Goal: Information Seeking & Learning: Learn about a topic

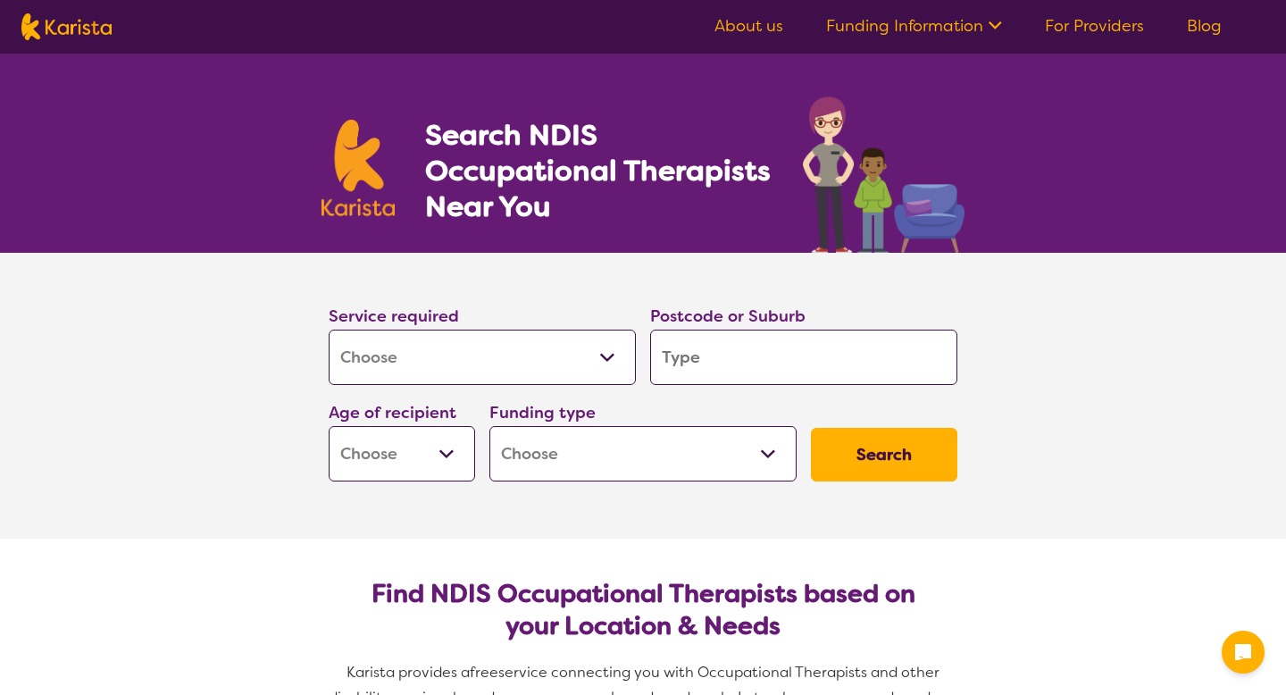
select select "[MEDICAL_DATA]"
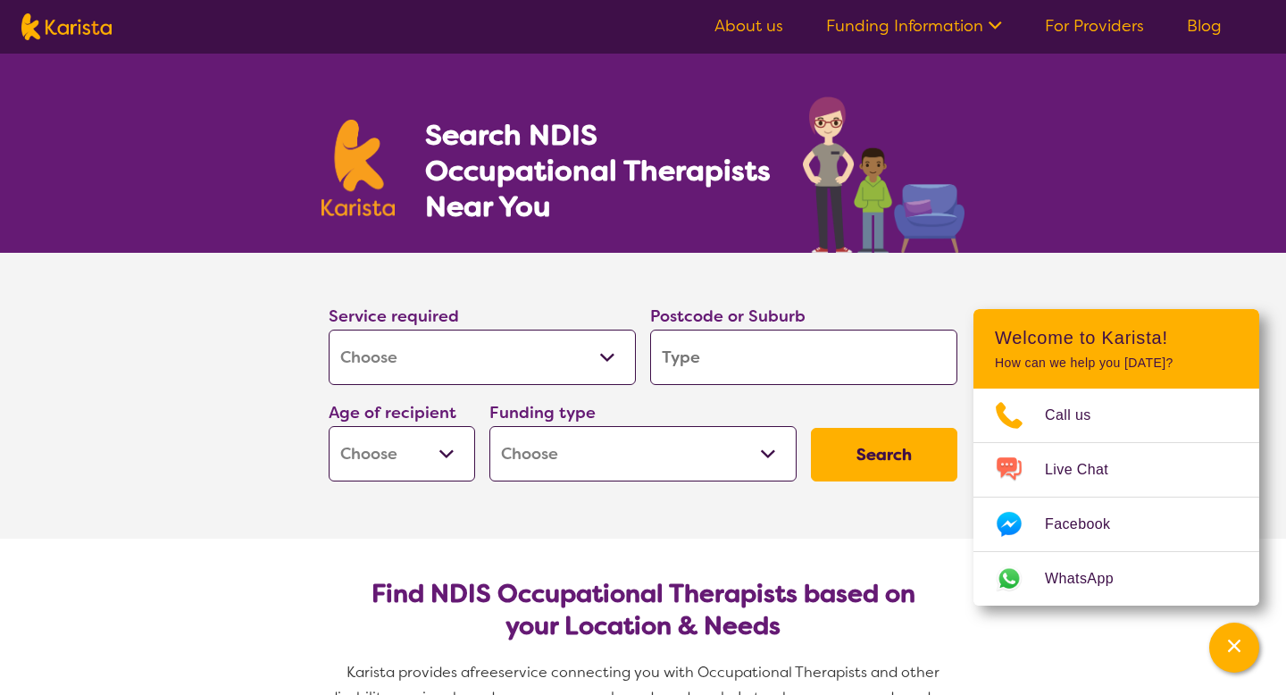
click at [760, 367] on input "search" at bounding box center [803, 356] width 307 height 55
type input "4"
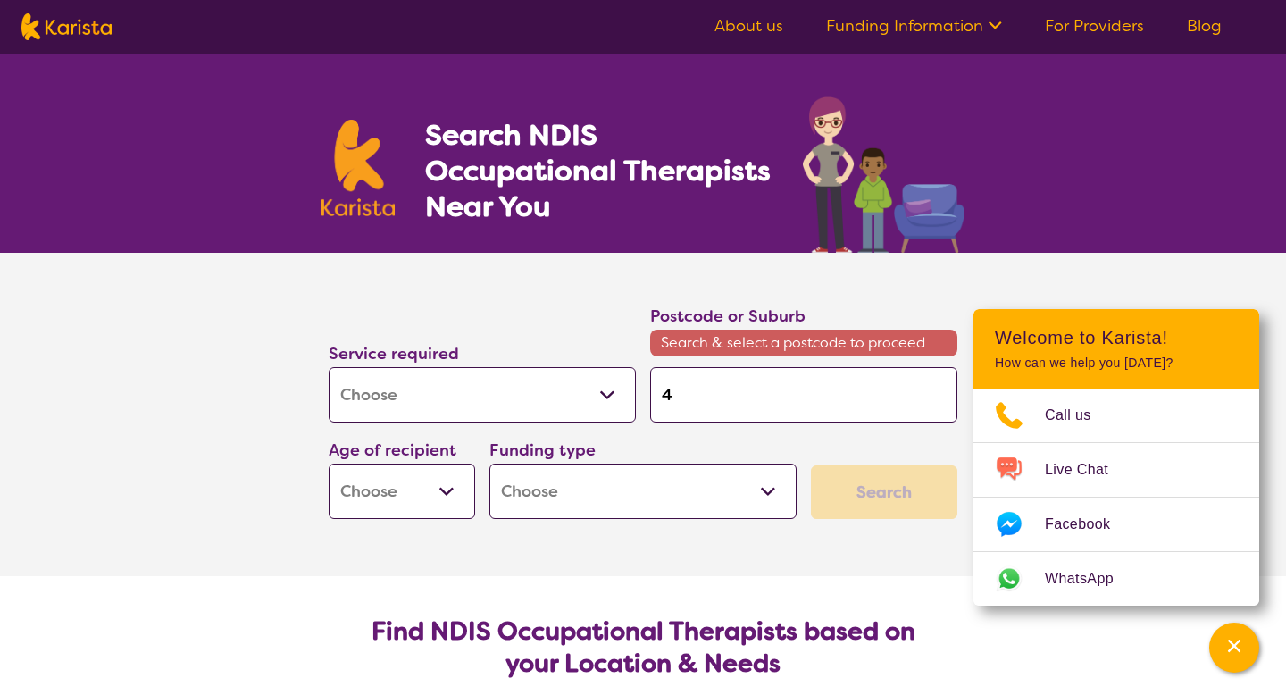
type input "41"
type input "413"
type input "4131"
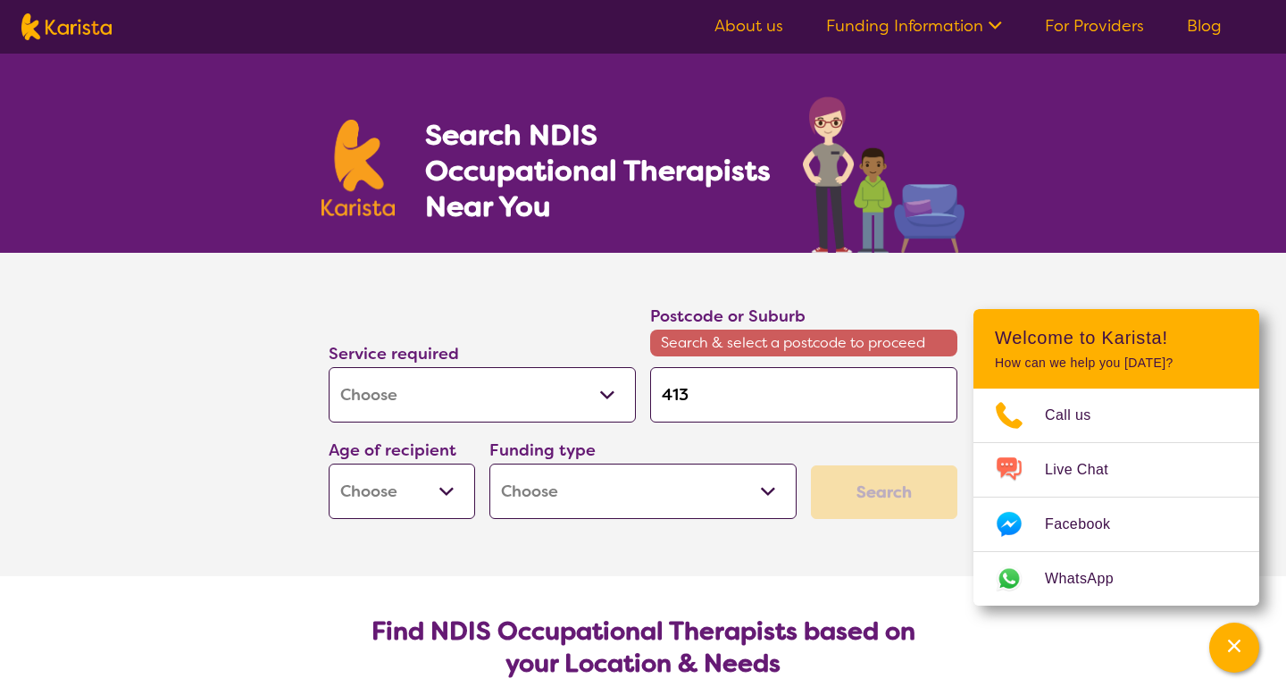
type input "4131"
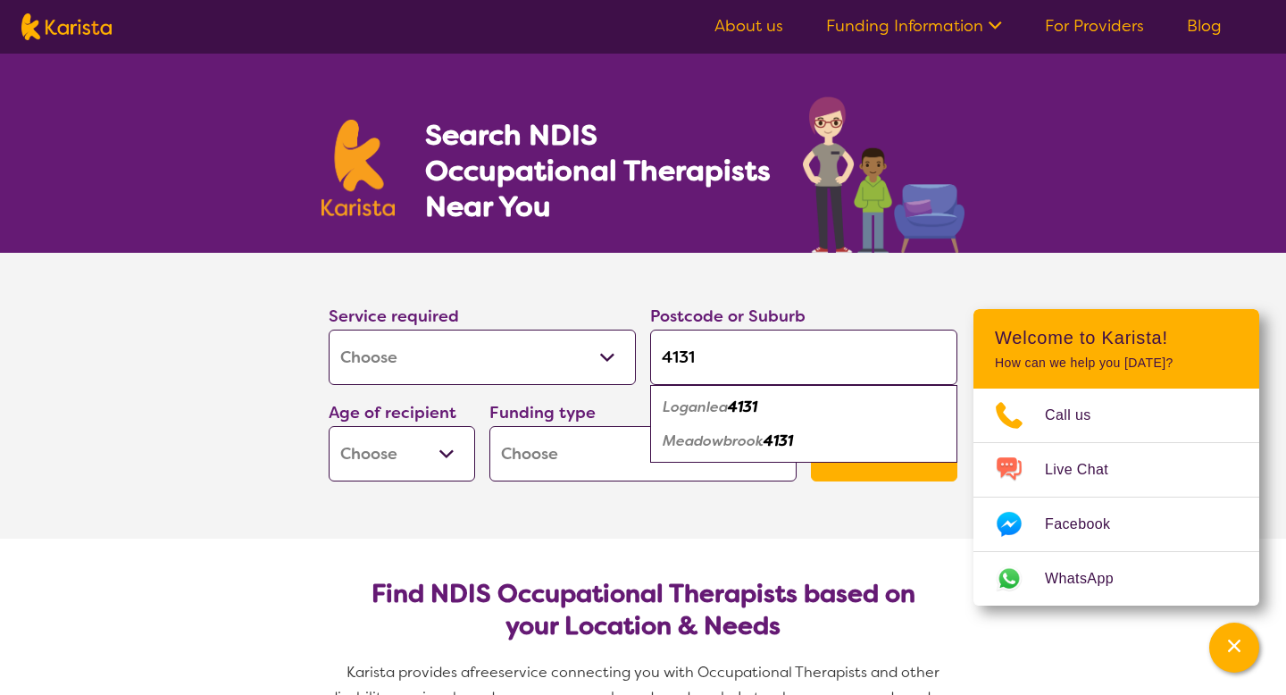
type input "4131"
click at [746, 412] on em "4131" at bounding box center [742, 406] width 29 height 19
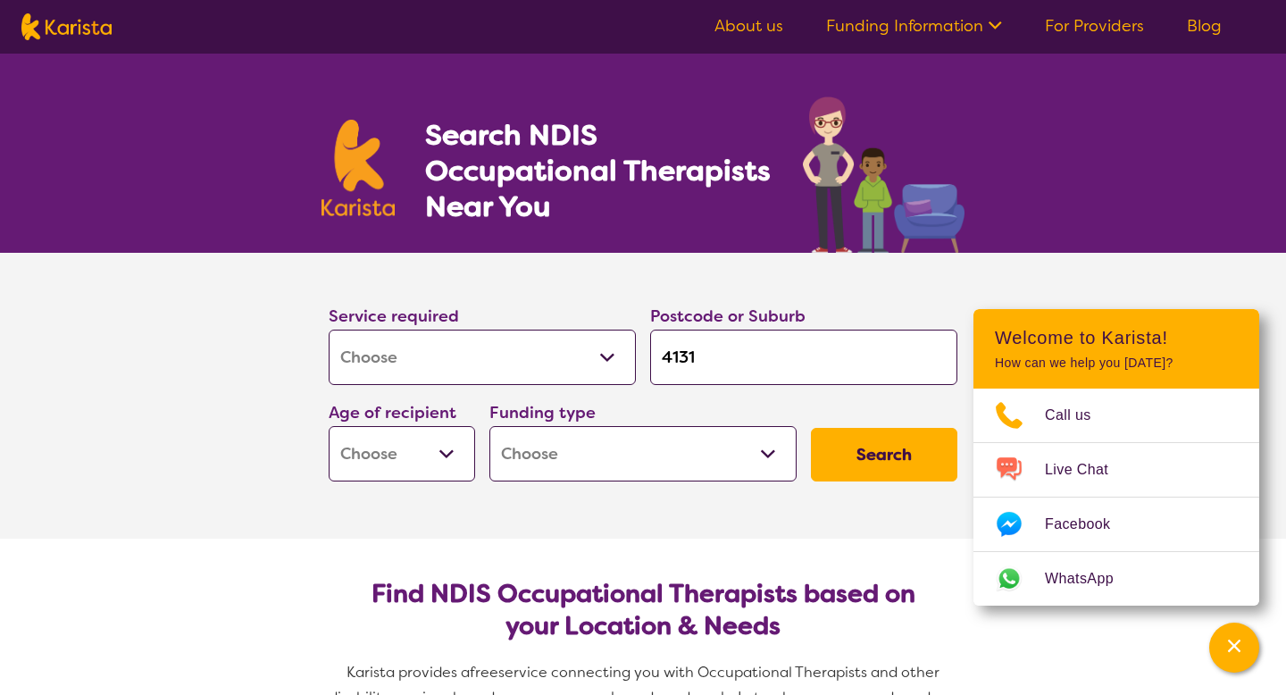
click at [444, 450] on select "Early Childhood - 0 to 9 Child - 10 to 11 Adolescent - 12 to 17 Adult - 18 to 6…" at bounding box center [402, 453] width 146 height 55
select select "CH"
click at [329, 426] on select "Early Childhood - 0 to 9 Child - 10 to 11 Adolescent - 12 to 17 Adult - 18 to 6…" at bounding box center [402, 453] width 146 height 55
select select "CH"
click at [648, 455] on select "Home Care Package (HCP) National Disability Insurance Scheme (NDIS) I don't know" at bounding box center [642, 453] width 307 height 55
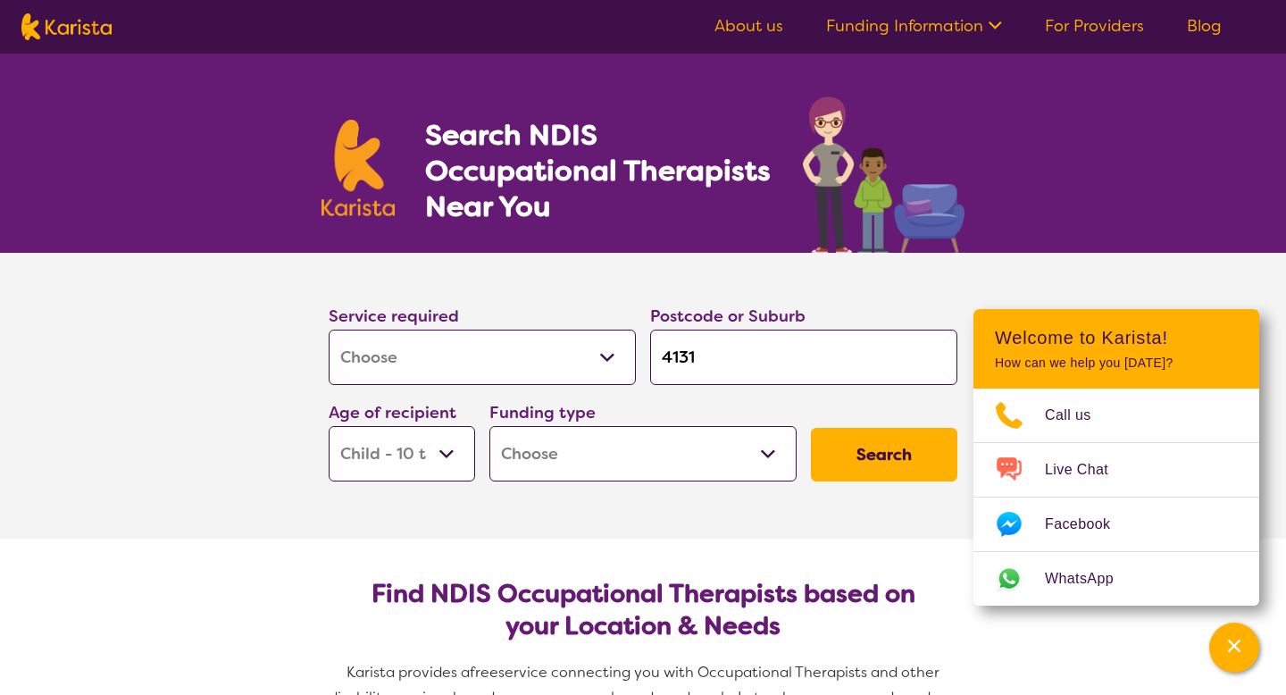
select select "NDIS"
click at [489, 426] on select "Home Care Package (HCP) National Disability Insurance Scheme (NDIS) I don't know" at bounding box center [642, 453] width 307 height 55
select select "NDIS"
click at [871, 463] on button "Search" at bounding box center [884, 455] width 146 height 54
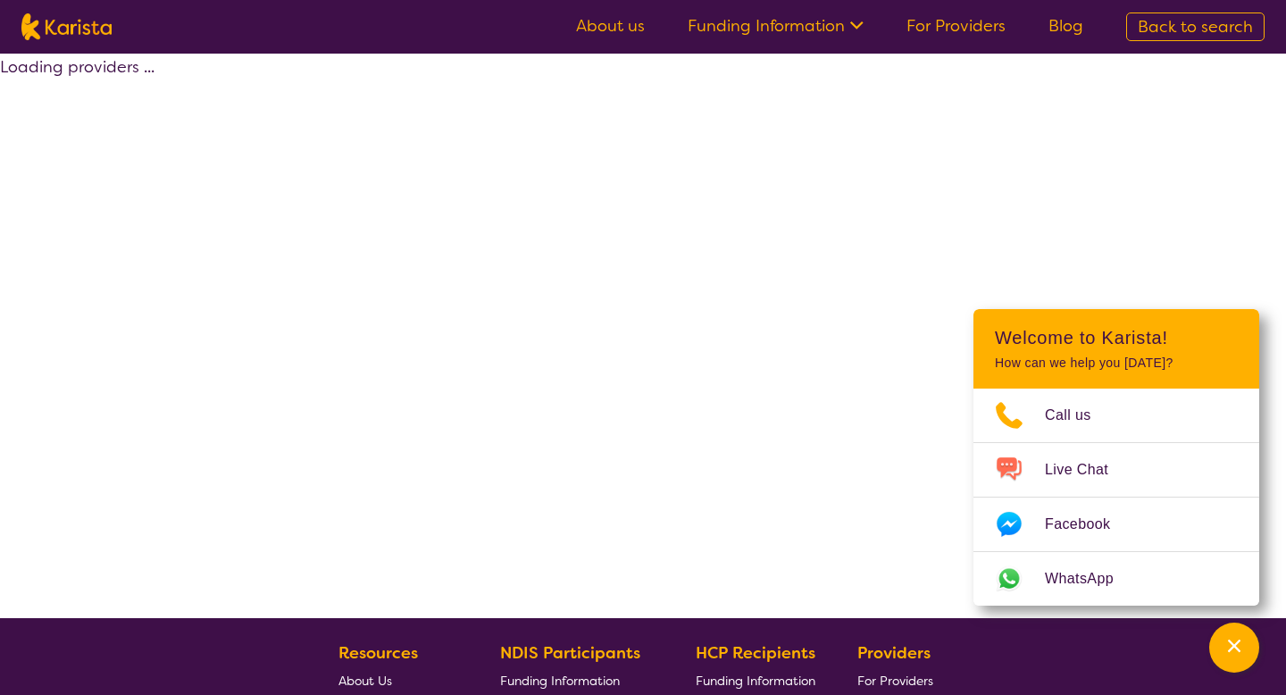
select select "by_score"
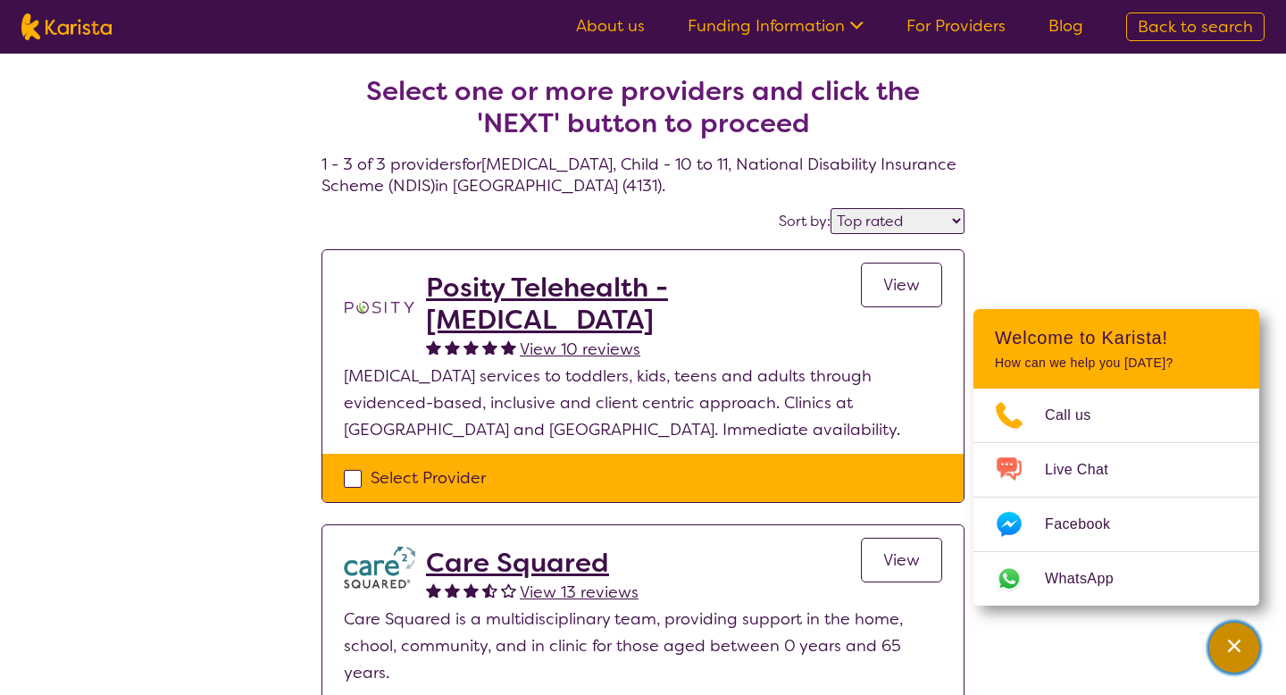
click at [1218, 650] on div "Channel Menu" at bounding box center [1234, 647] width 36 height 39
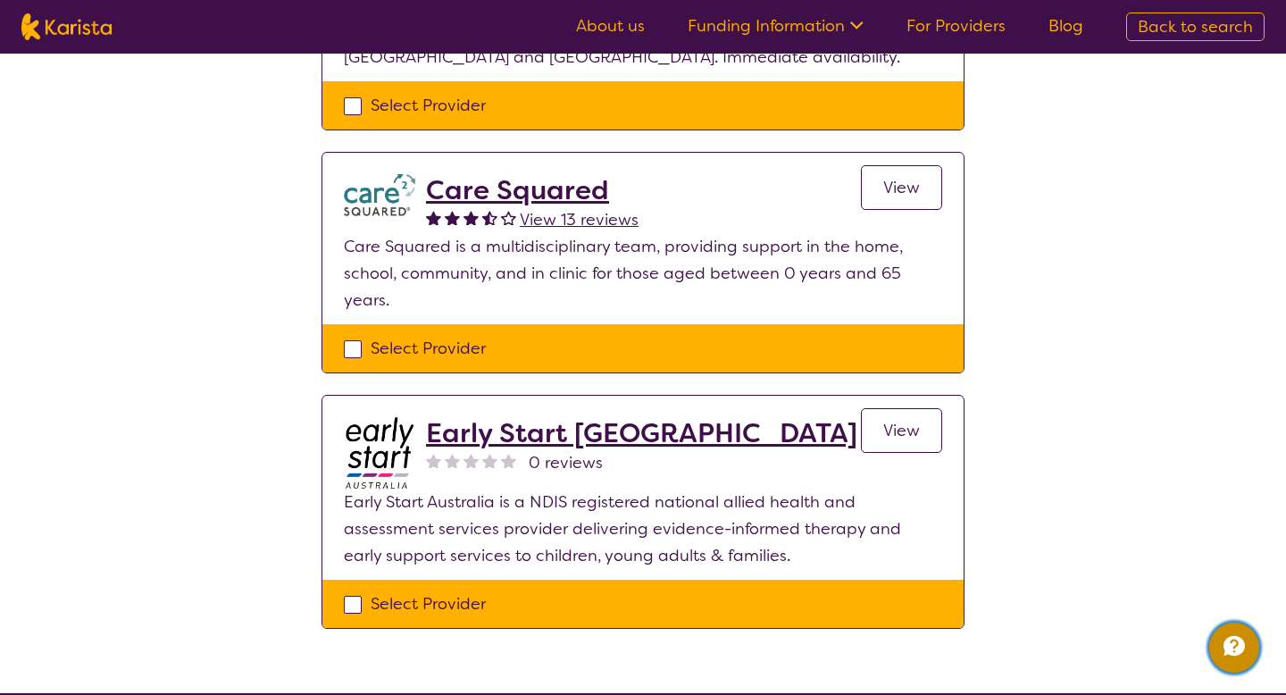
scroll to position [461, 0]
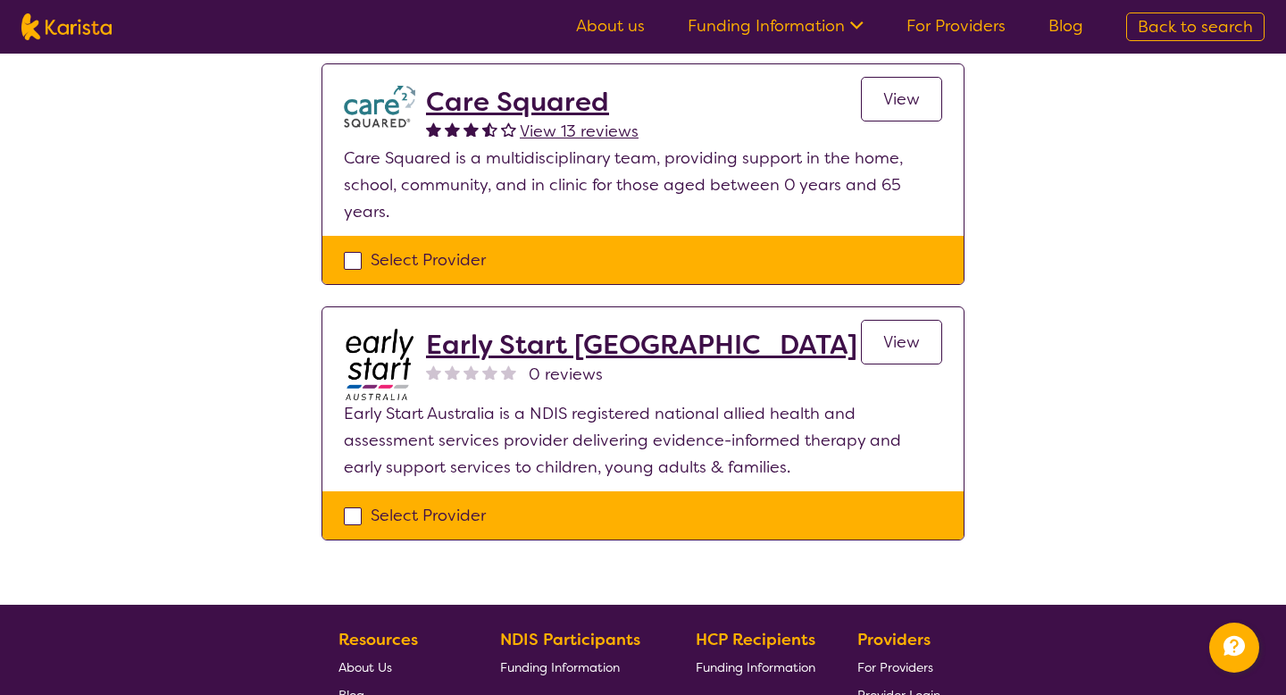
click at [900, 345] on span "View" at bounding box center [901, 341] width 37 height 21
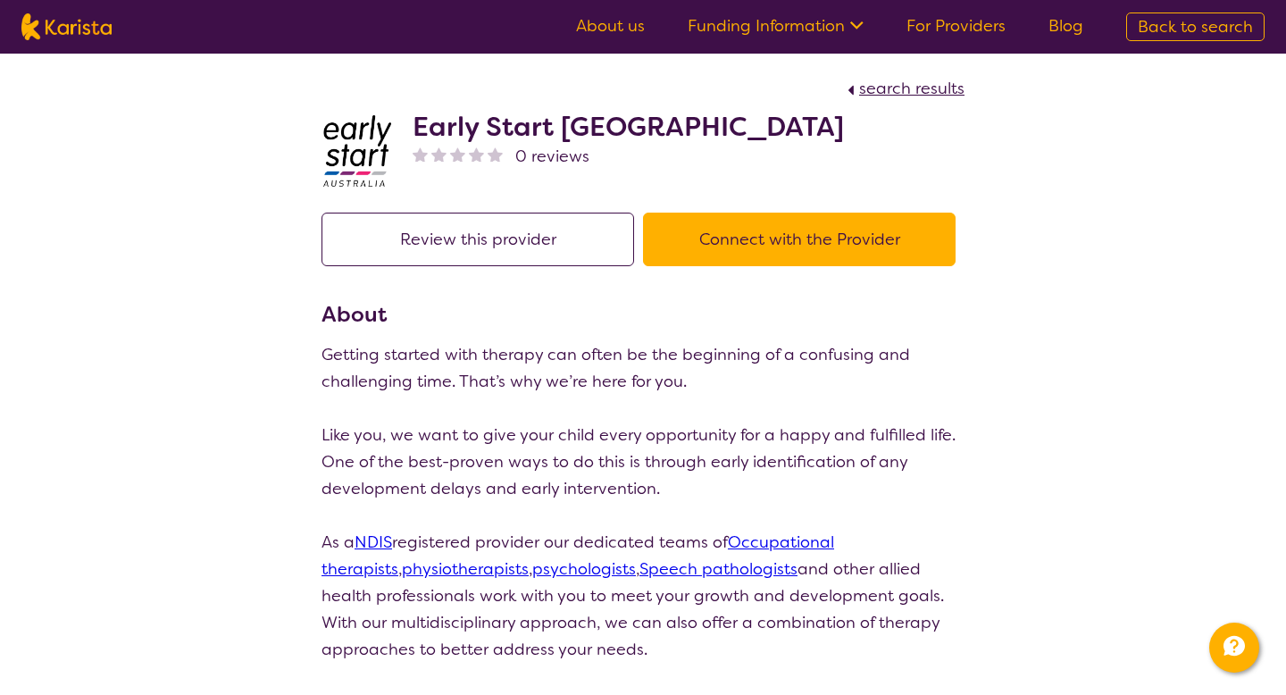
select select "by_score"
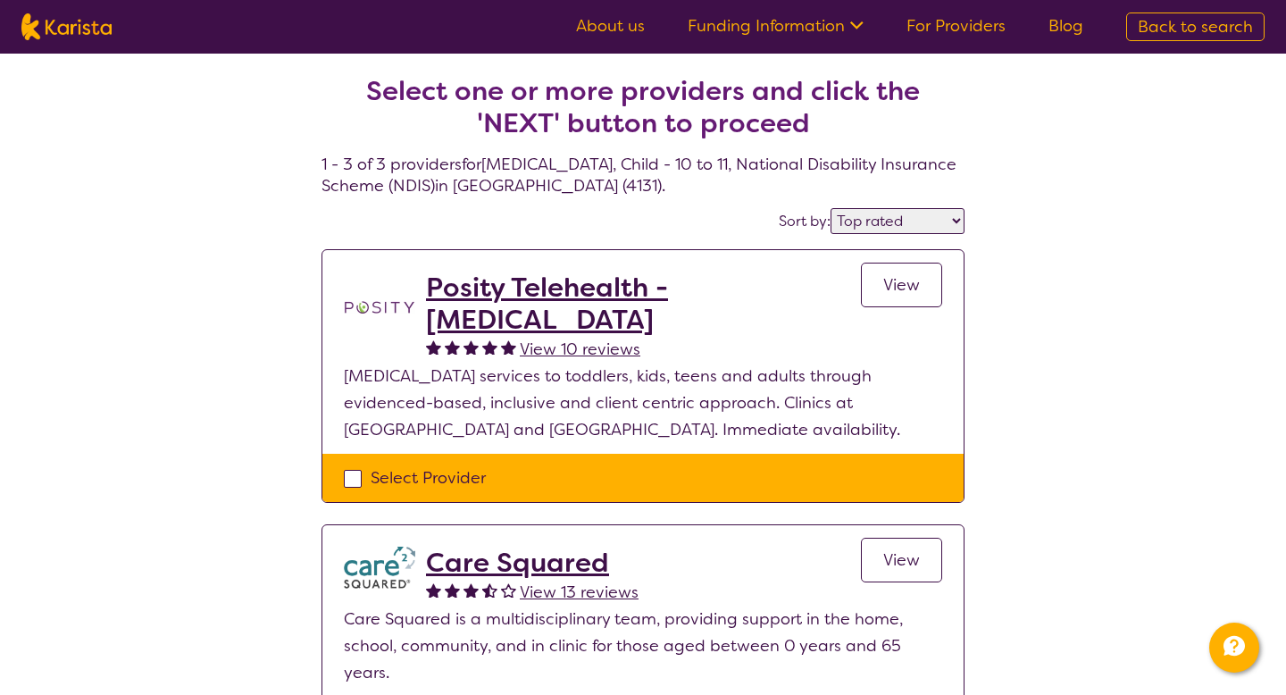
click at [895, 286] on span "View" at bounding box center [901, 284] width 37 height 21
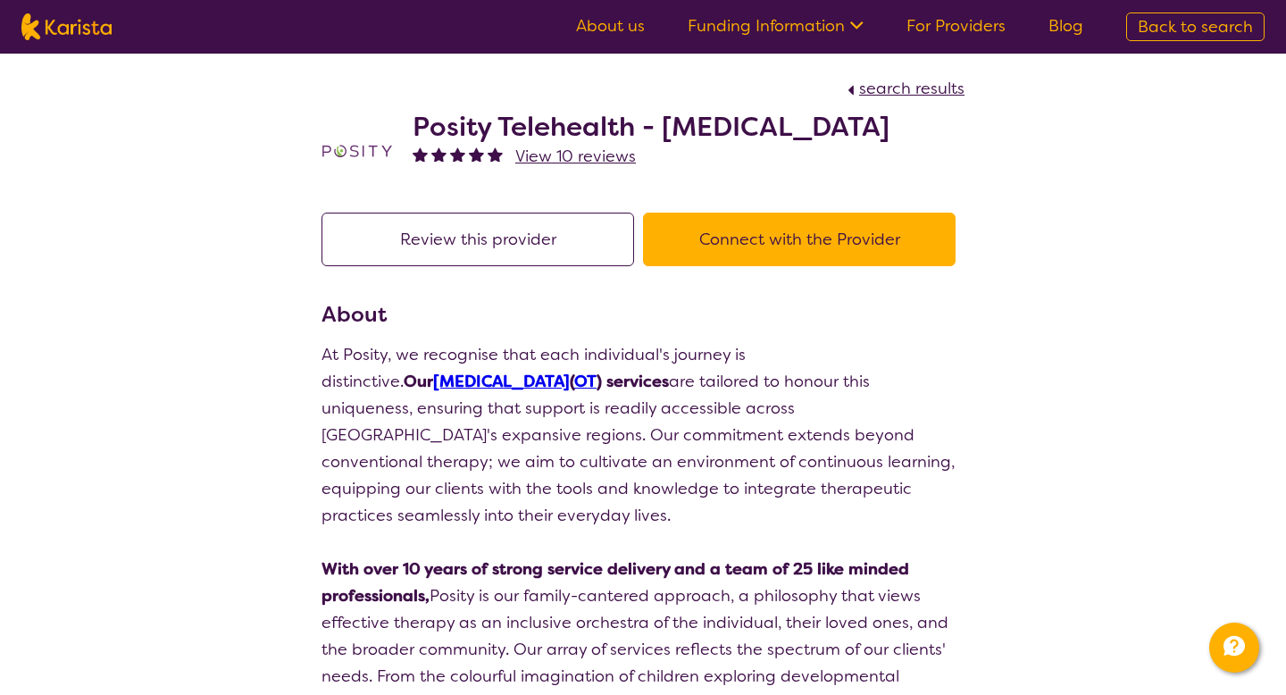
select select "by_score"
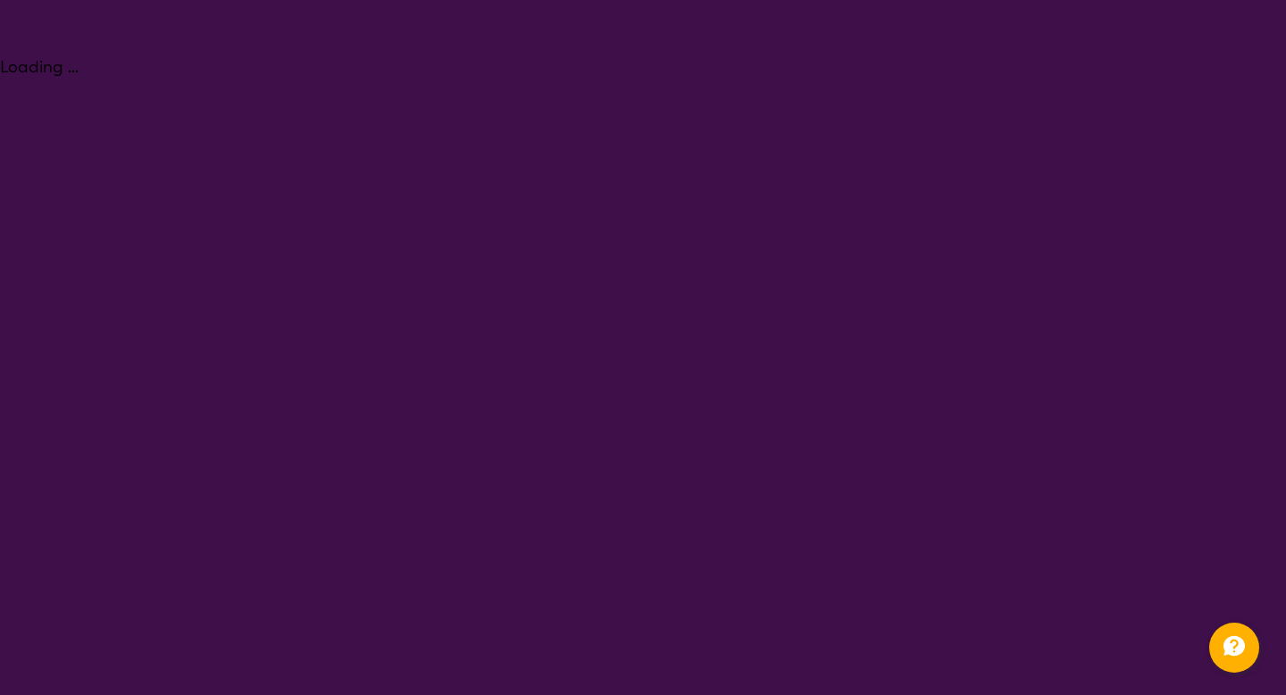
select select "[MEDICAL_DATA]"
select select "CH"
select select "NDIS"
select select "[MEDICAL_DATA]"
select select "CH"
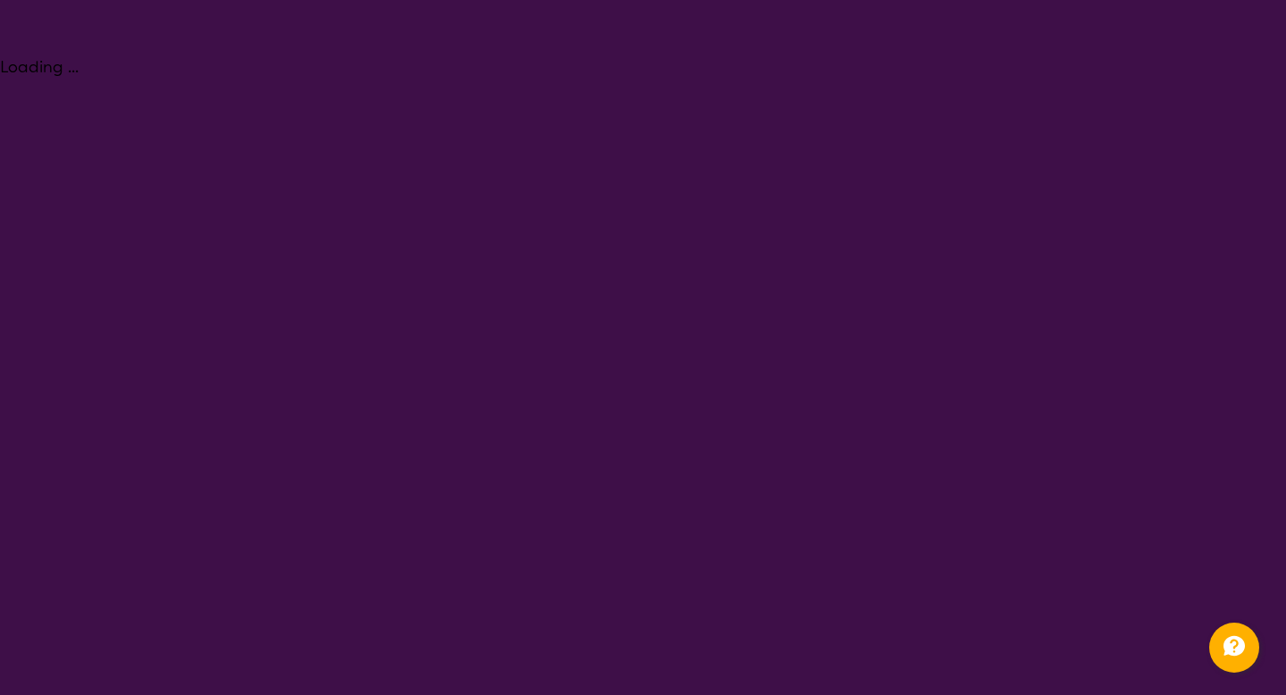
select select "NDIS"
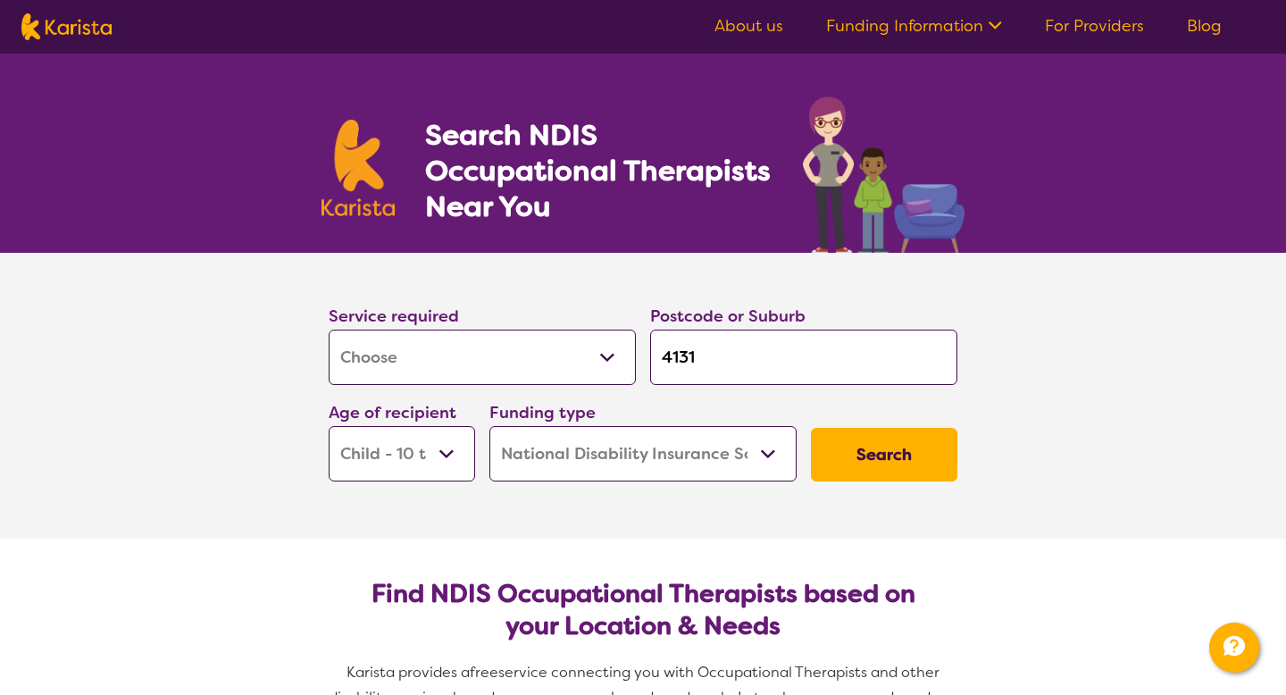
click at [607, 358] on select "Allied Health Assistant Assessment ([MEDICAL_DATA] or [MEDICAL_DATA]) Behaviour…" at bounding box center [482, 356] width 307 height 55
select select "Behaviour support"
click at [329, 329] on select "Allied Health Assistant Assessment ([MEDICAL_DATA] or [MEDICAL_DATA]) Behaviour…" at bounding box center [482, 356] width 307 height 55
select select "Behaviour support"
click at [924, 470] on button "Search" at bounding box center [884, 455] width 146 height 54
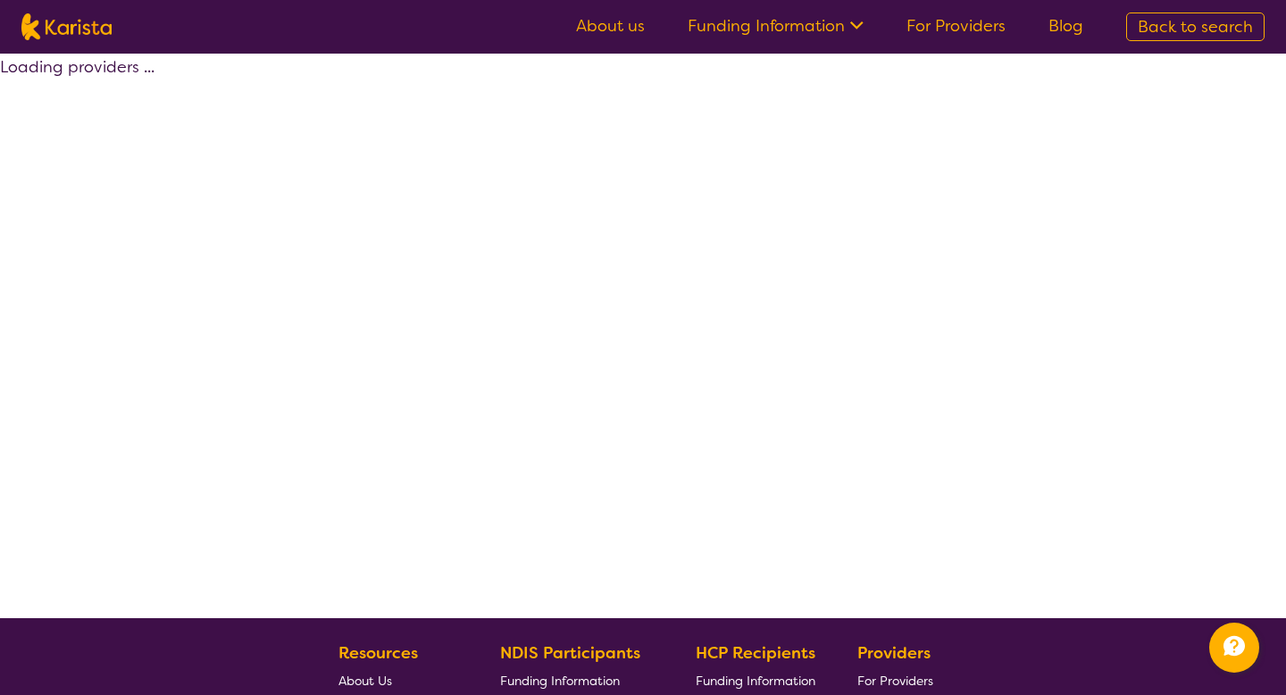
select select "by_score"
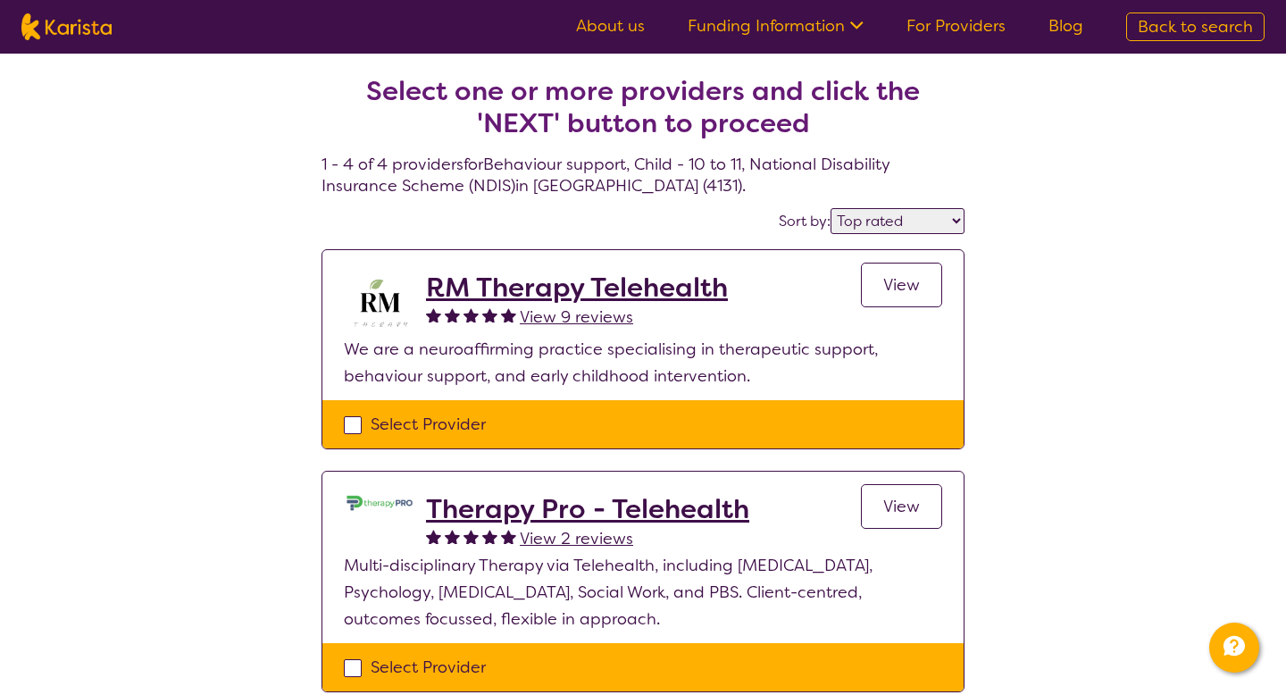
click at [661, 293] on h2 "RM Therapy Telehealth" at bounding box center [577, 287] width 302 height 32
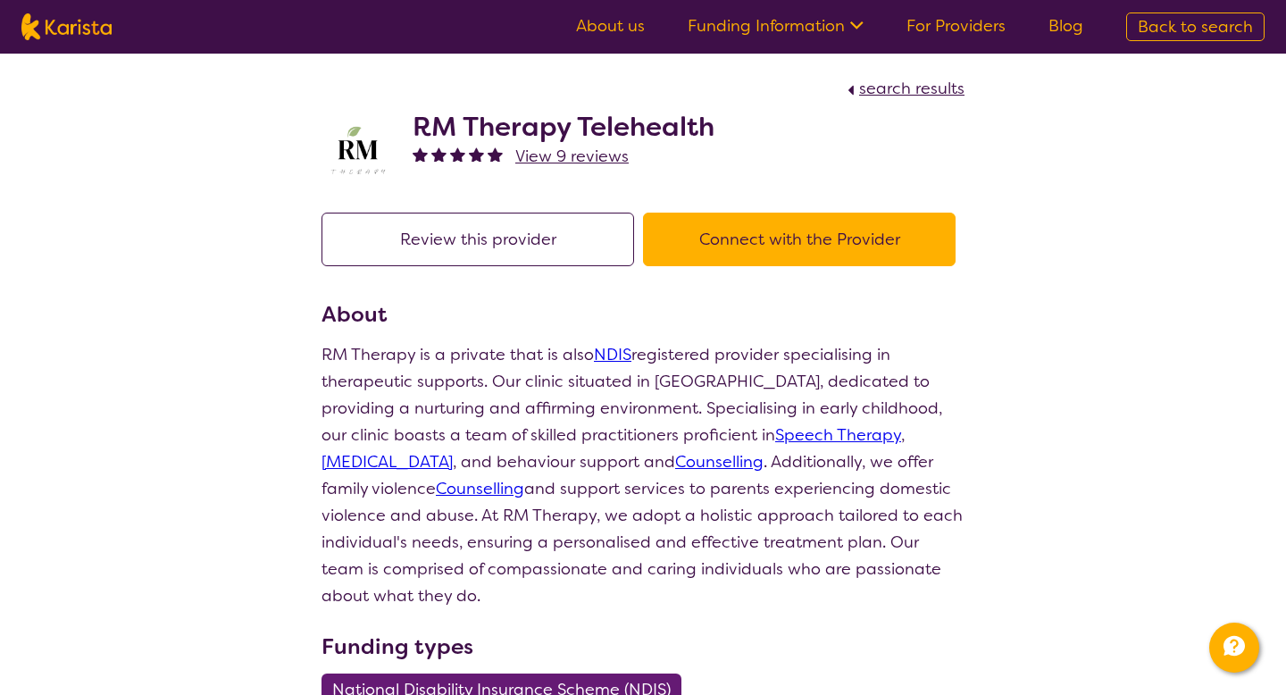
click at [453, 451] on link "[MEDICAL_DATA]" at bounding box center [386, 461] width 131 height 21
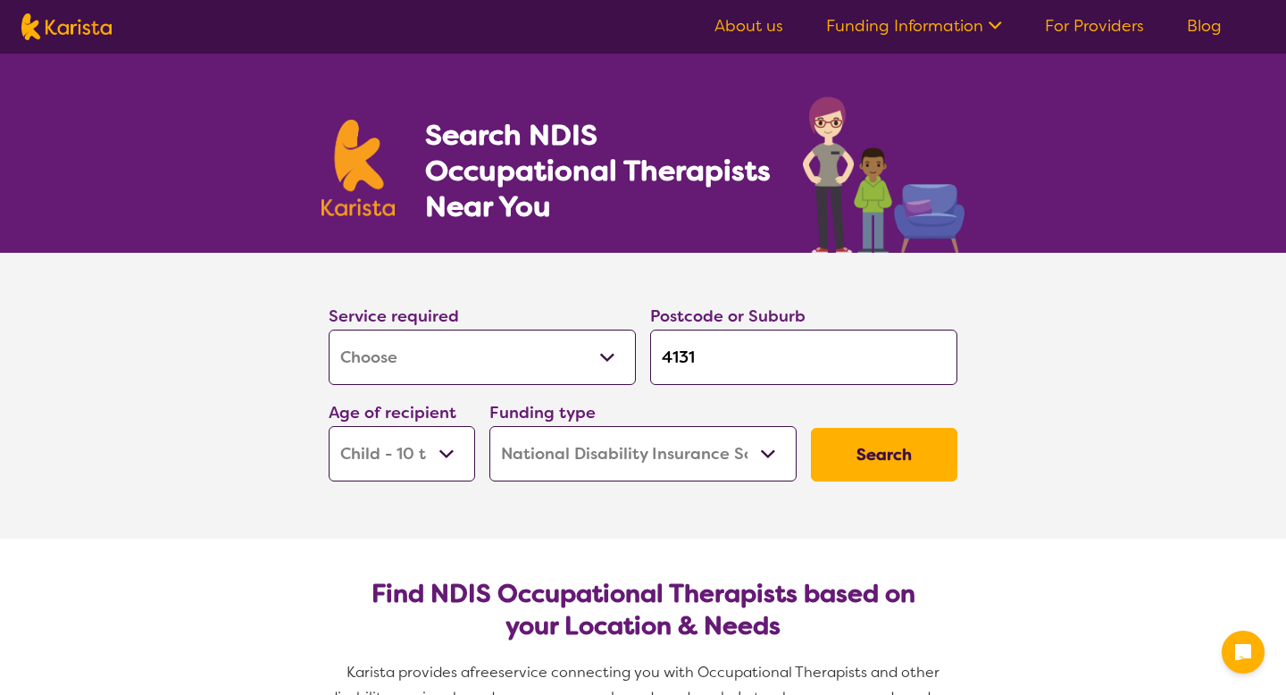
select select "[MEDICAL_DATA]"
select select "CH"
select select "NDIS"
select select "[MEDICAL_DATA]"
select select "CH"
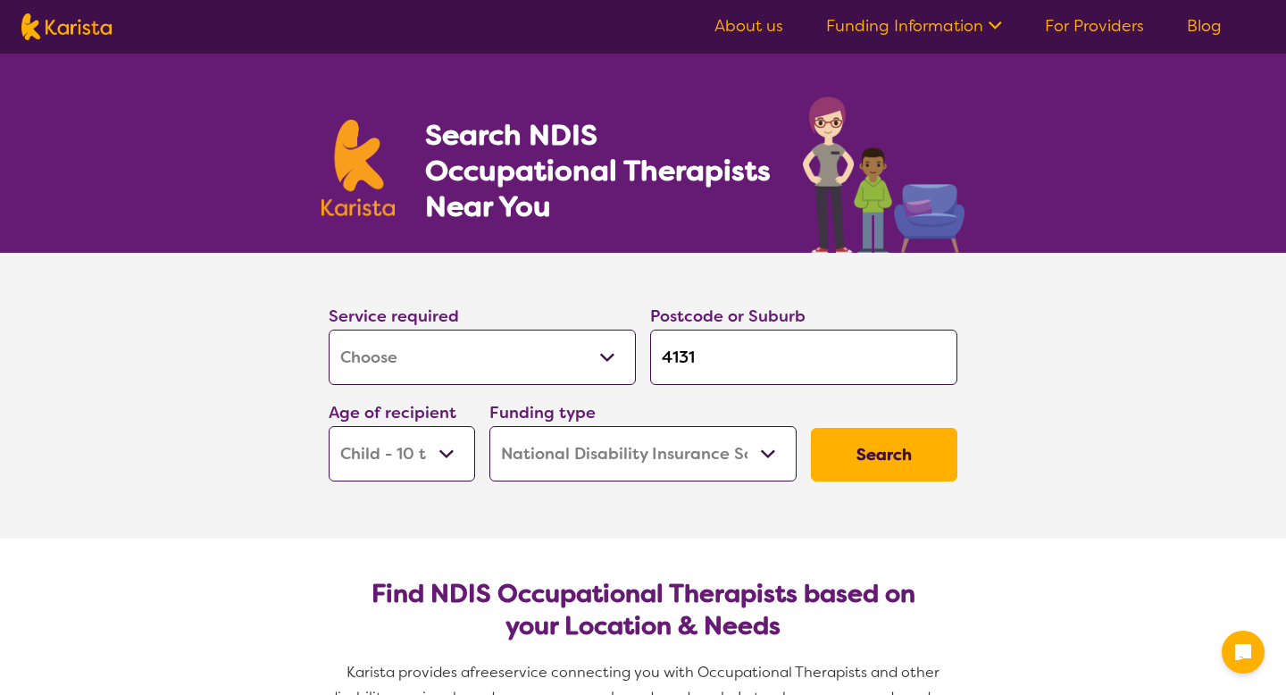
select select "NDIS"
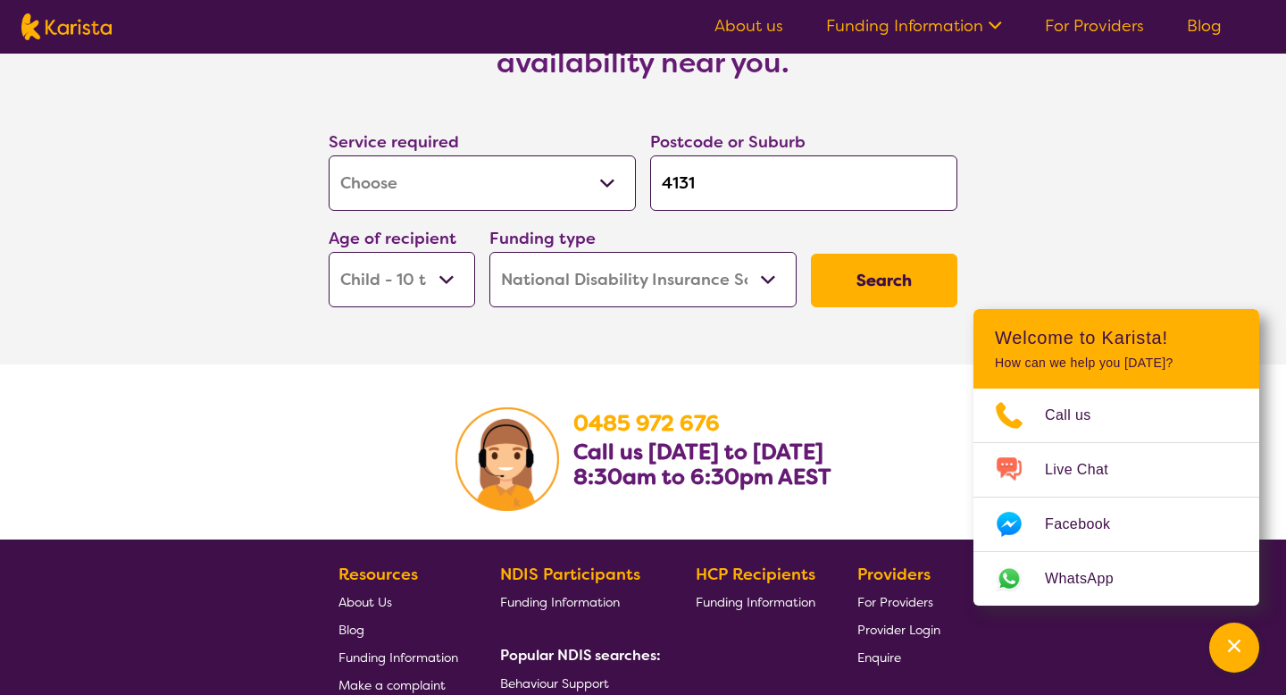
scroll to position [2668, 0]
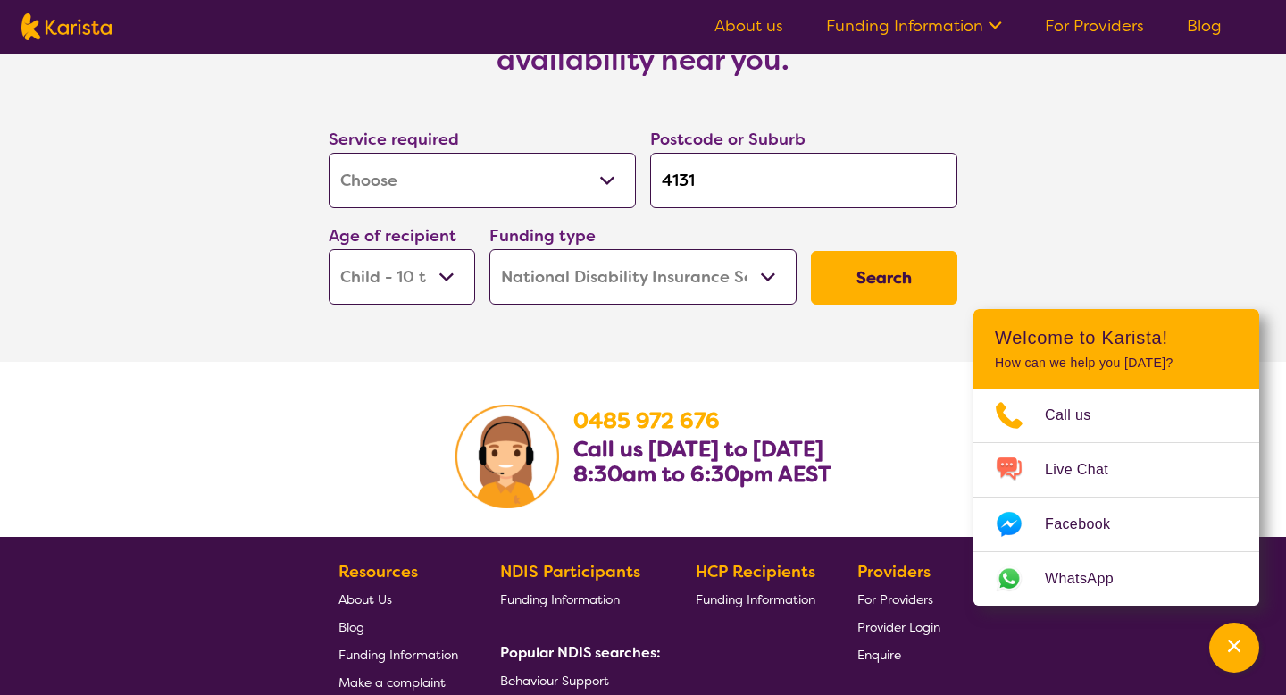
click at [1104, 232] on section "Search for Occupational Therapists with availability near you. Service required…" at bounding box center [643, 165] width 1286 height 393
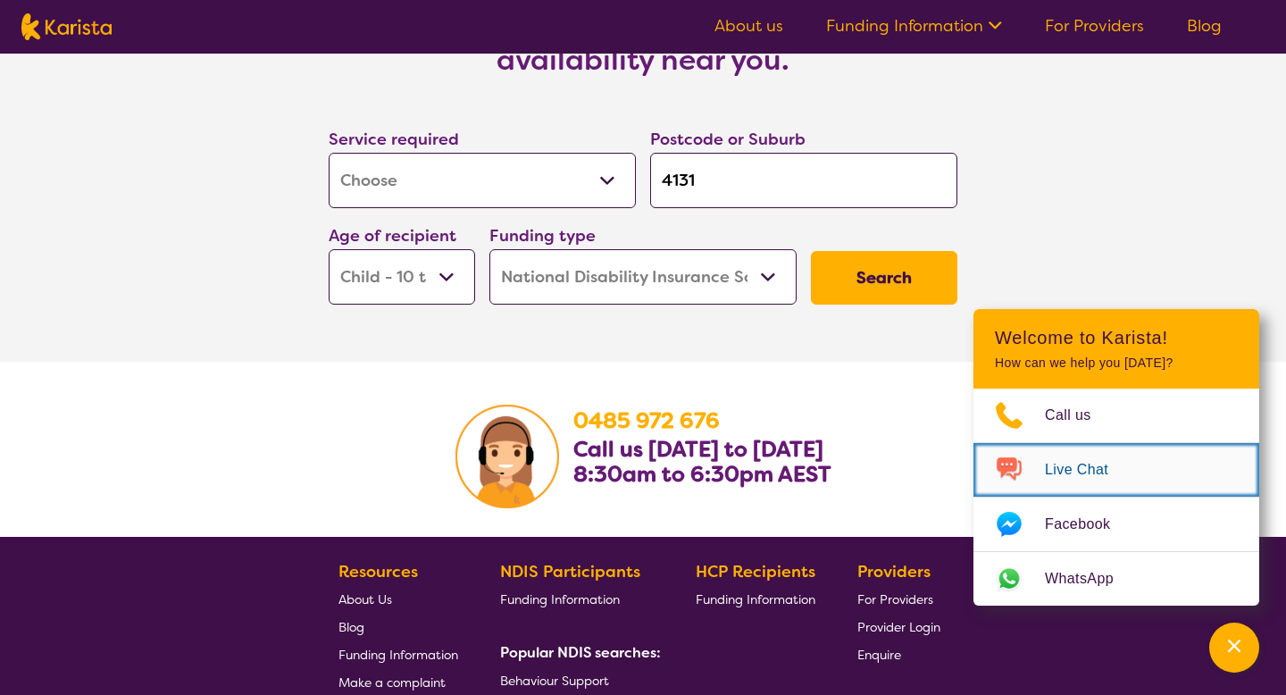
click at [1078, 485] on link "Live Chat" at bounding box center [1116, 470] width 286 height 54
